Goal: Transaction & Acquisition: Obtain resource

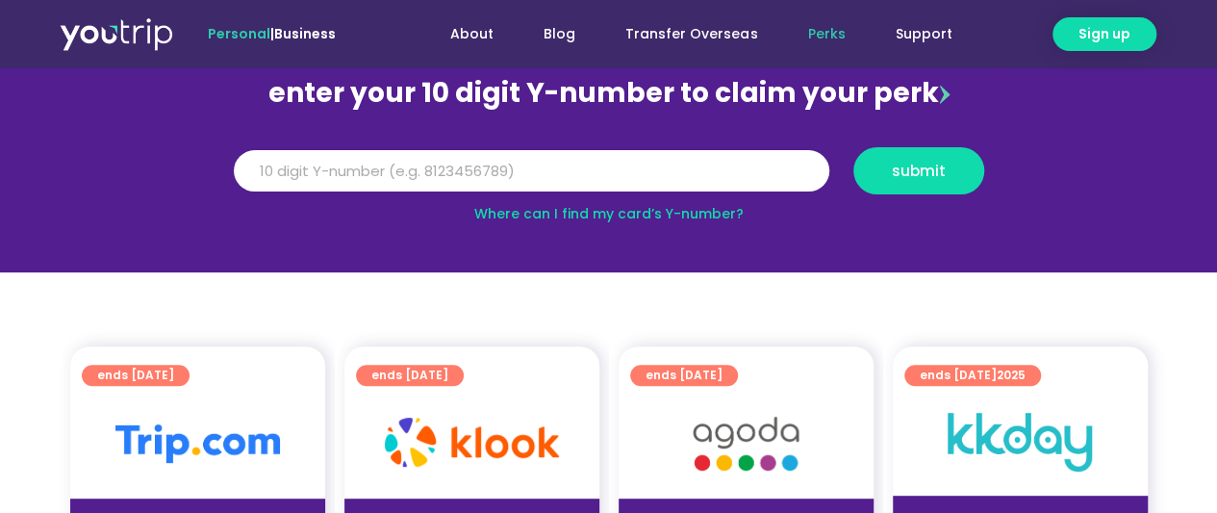
scroll to position [192, 0]
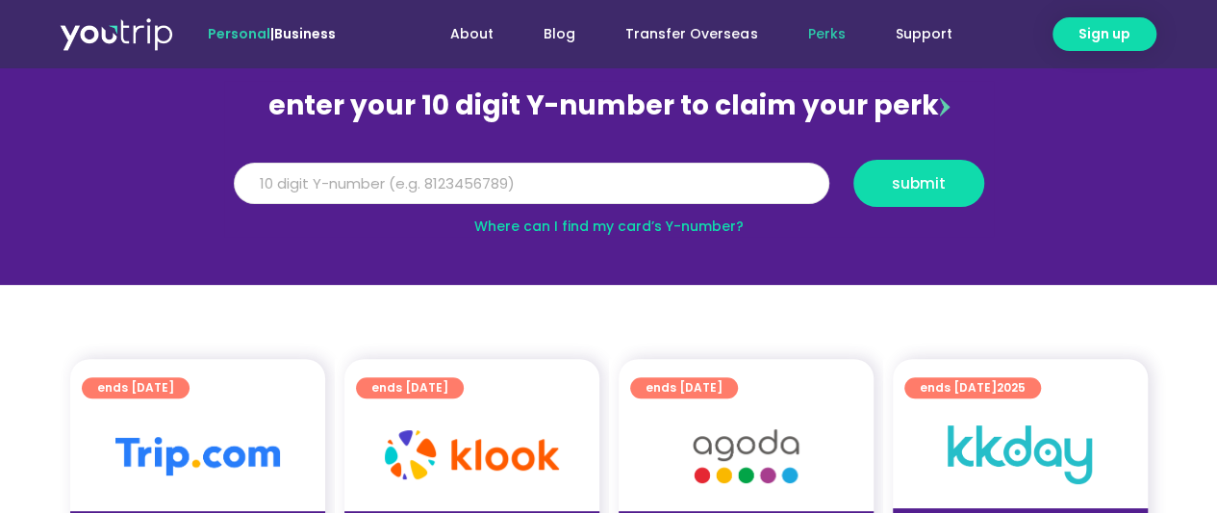
click at [532, 186] on input "Y Number" at bounding box center [532, 184] width 596 height 42
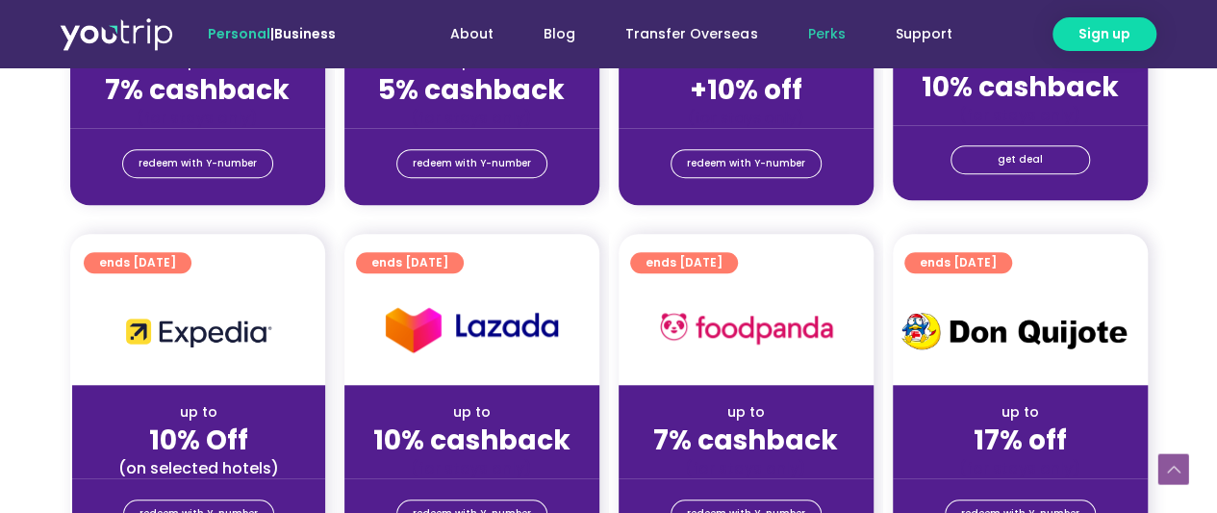
scroll to position [385, 0]
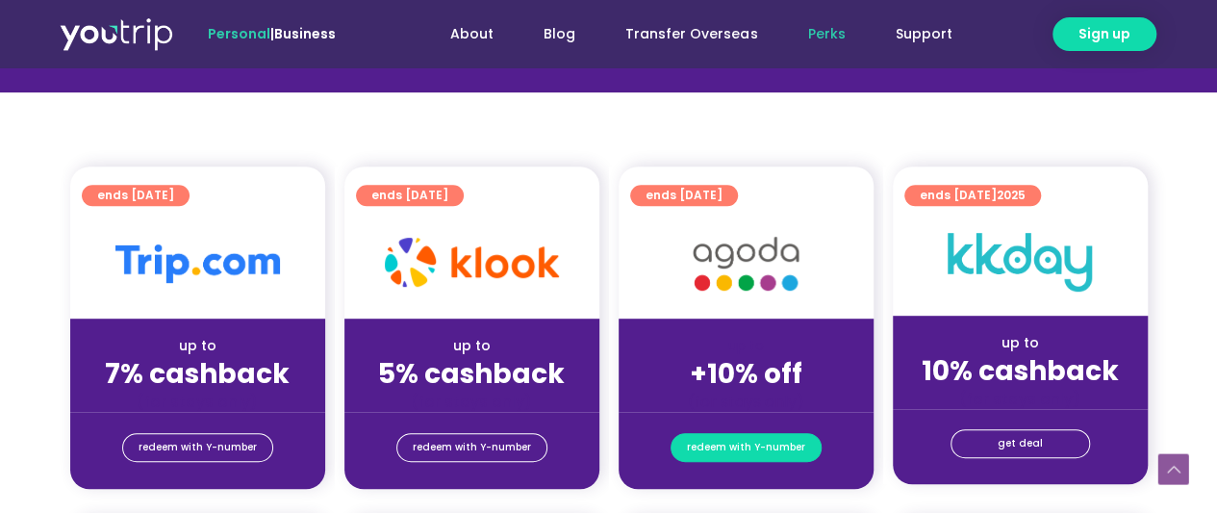
click at [730, 444] on span "redeem with Y-number" at bounding box center [746, 447] width 118 height 27
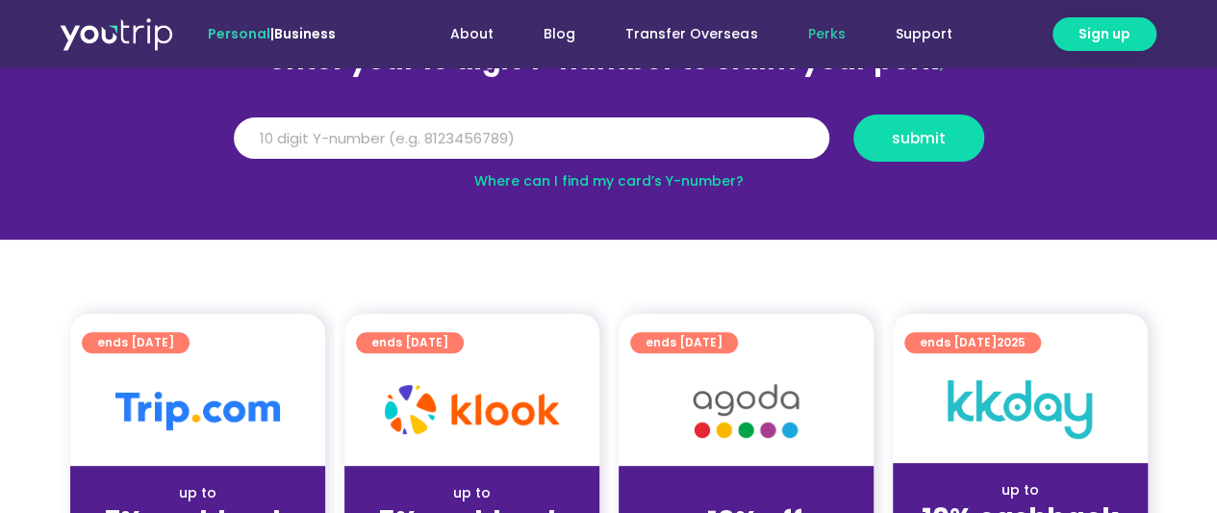
scroll to position [212, 0]
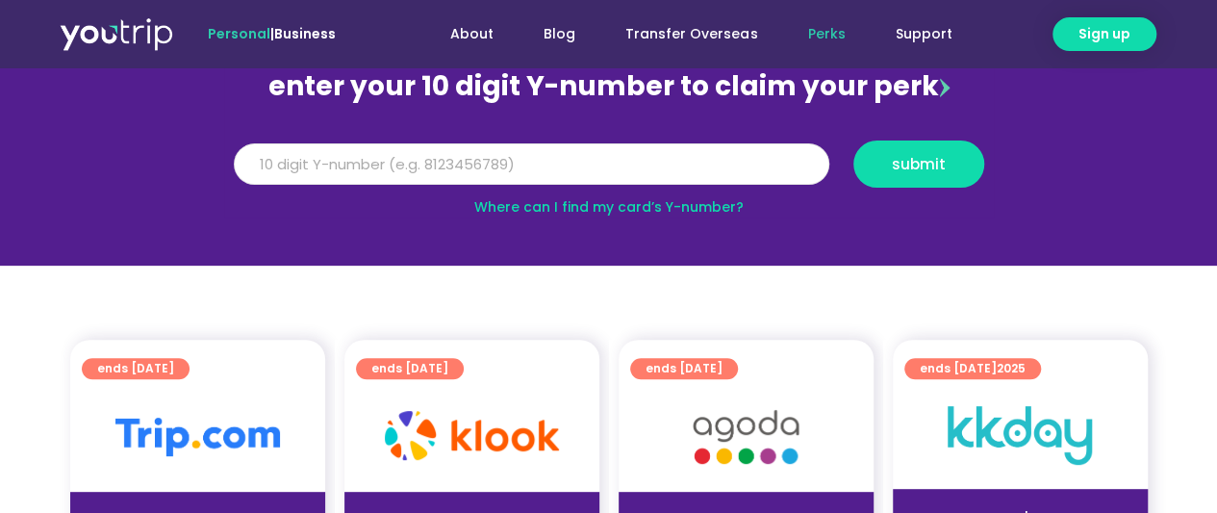
click at [443, 165] on input "Y Number" at bounding box center [532, 164] width 596 height 42
click at [618, 197] on link "Where can I find my card’s Y-number?" at bounding box center [608, 206] width 269 height 19
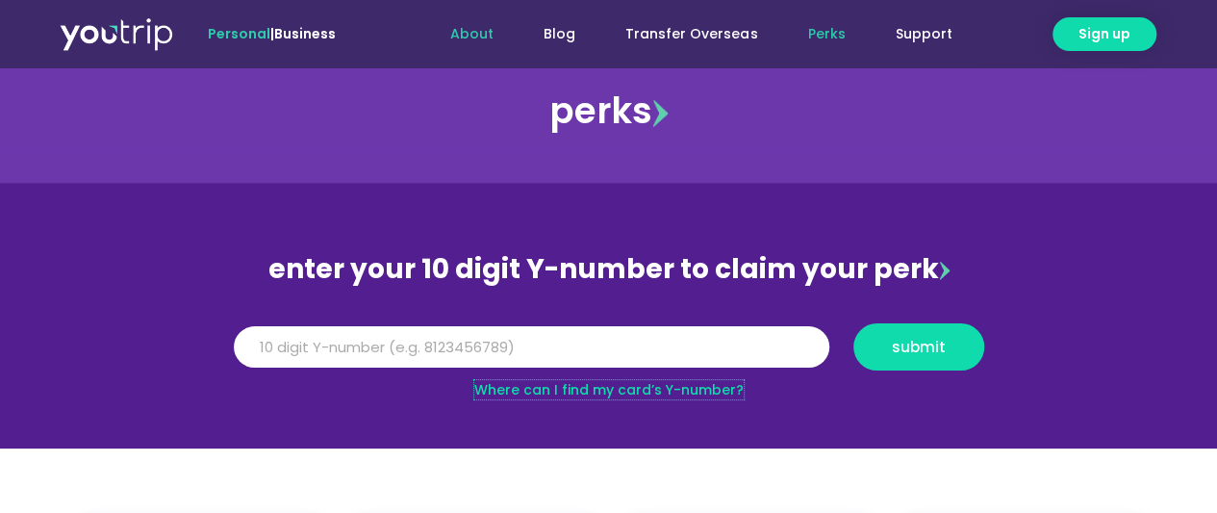
scroll to position [0, 0]
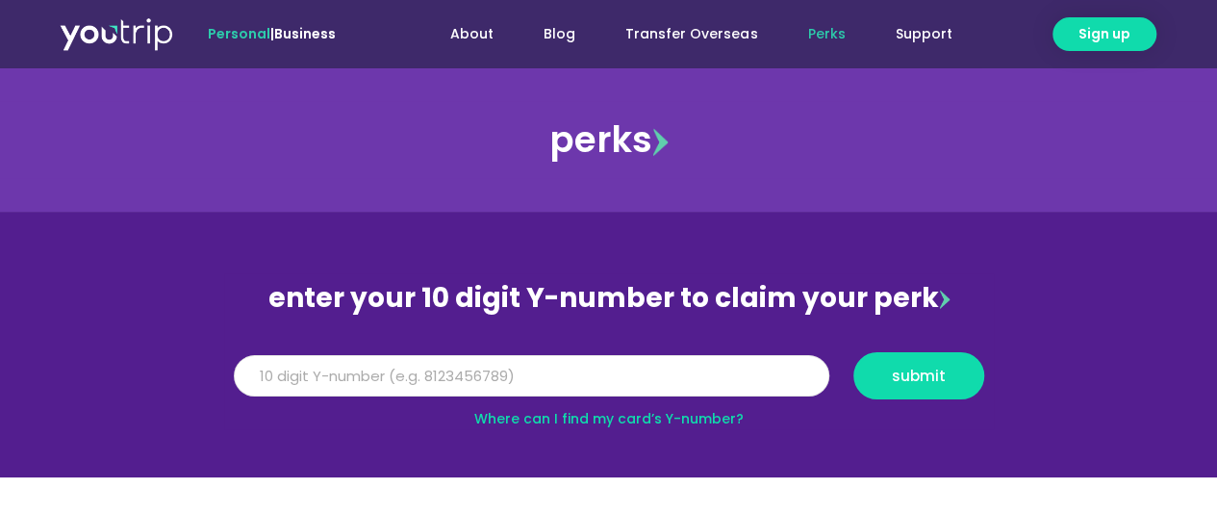
click at [482, 369] on input "Y Number" at bounding box center [532, 376] width 596 height 42
type input "7"
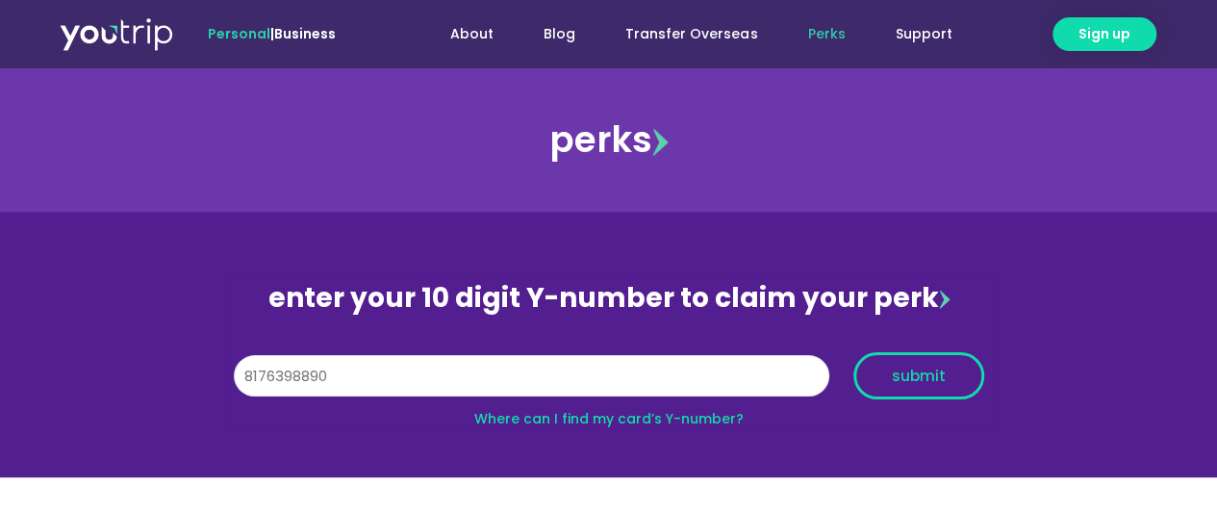
type input "8176398890"
click at [881, 383] on button "submit" at bounding box center [918, 375] width 131 height 47
